Goal: Task Accomplishment & Management: Complete application form

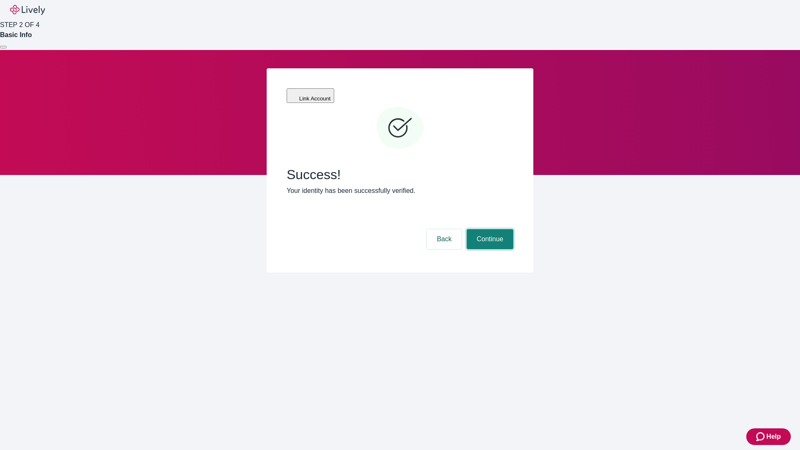
click at [489, 229] on button "Continue" at bounding box center [490, 239] width 47 height 20
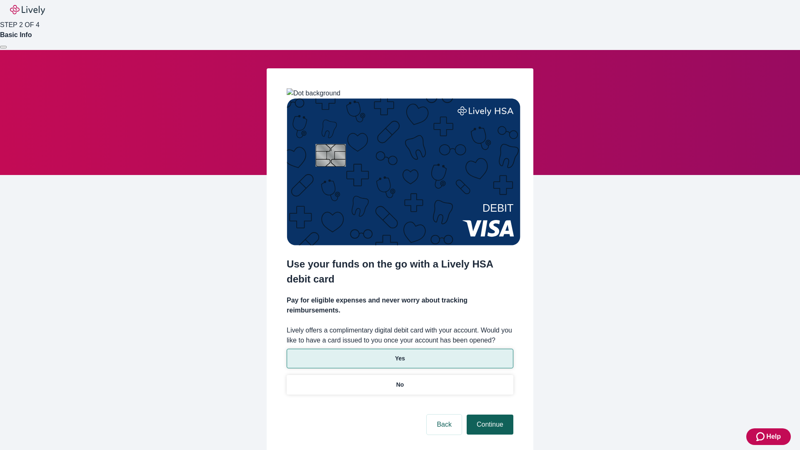
click at [400, 354] on p "Yes" at bounding box center [400, 358] width 10 height 9
click at [489, 415] on button "Continue" at bounding box center [490, 425] width 47 height 20
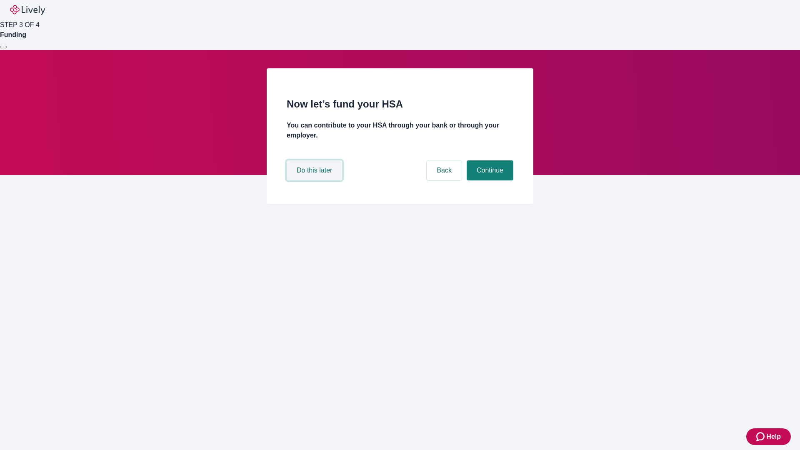
click at [316, 180] on button "Do this later" at bounding box center [314, 170] width 55 height 20
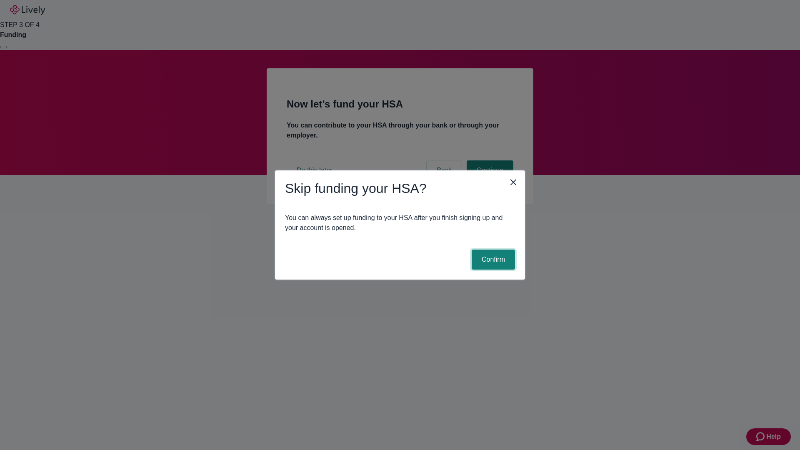
click at [492, 260] on button "Confirm" at bounding box center [493, 260] width 43 height 20
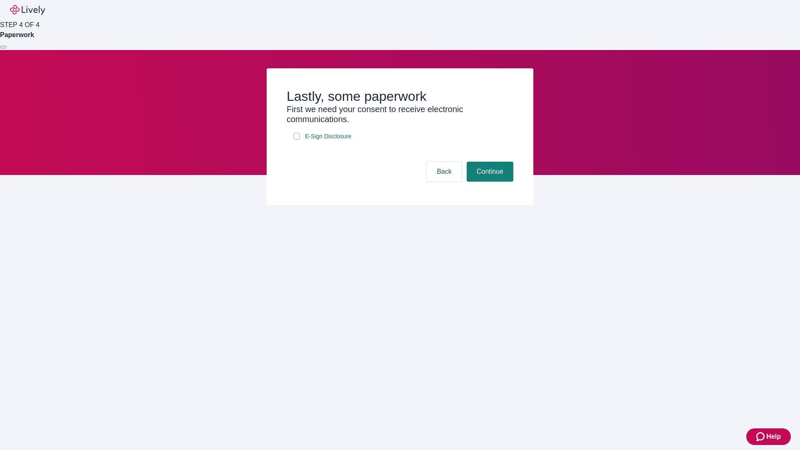
click at [297, 140] on input "E-Sign Disclosure" at bounding box center [296, 136] width 7 height 7
checkbox input "true"
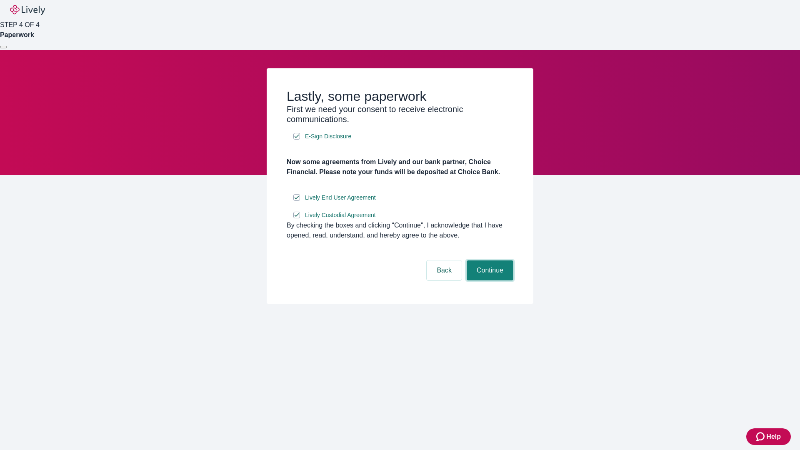
click at [489, 281] on button "Continue" at bounding box center [490, 271] width 47 height 20
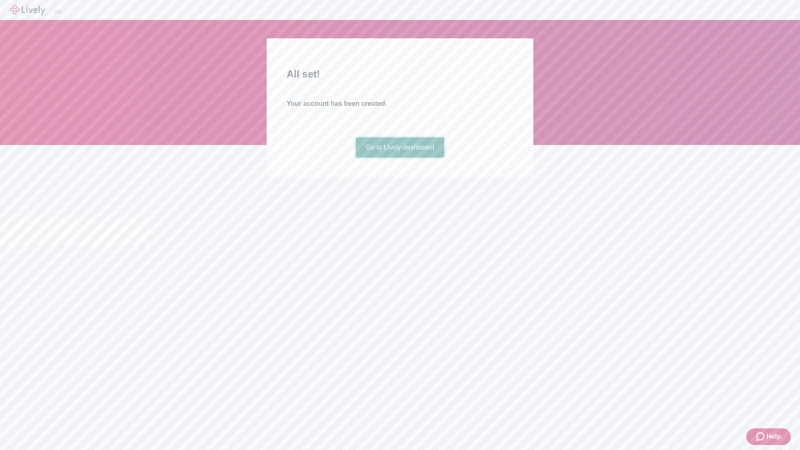
click at [400, 158] on link "Go to Lively dashboard" at bounding box center [400, 148] width 89 height 20
